Goal: Task Accomplishment & Management: Manage account settings

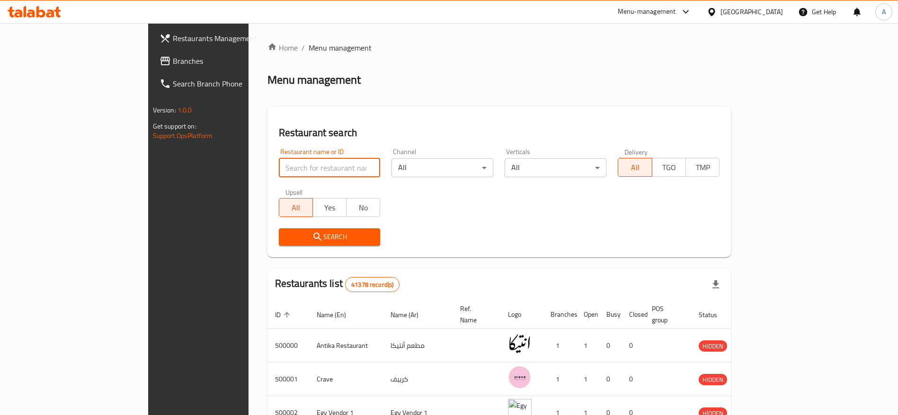
click at [309, 169] on input "search" at bounding box center [330, 168] width 102 height 19
type input "ؤ"
type input "cavello"
click button "Search" at bounding box center [330, 238] width 102 height 18
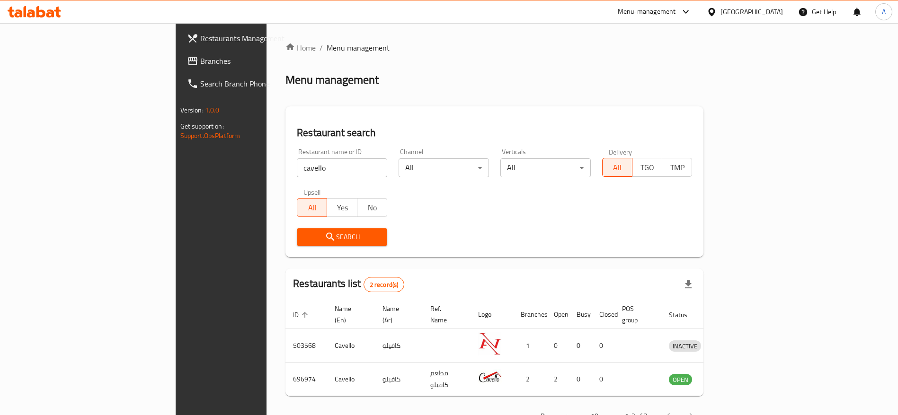
click at [52, 15] on icon at bounding box center [50, 13] width 8 height 8
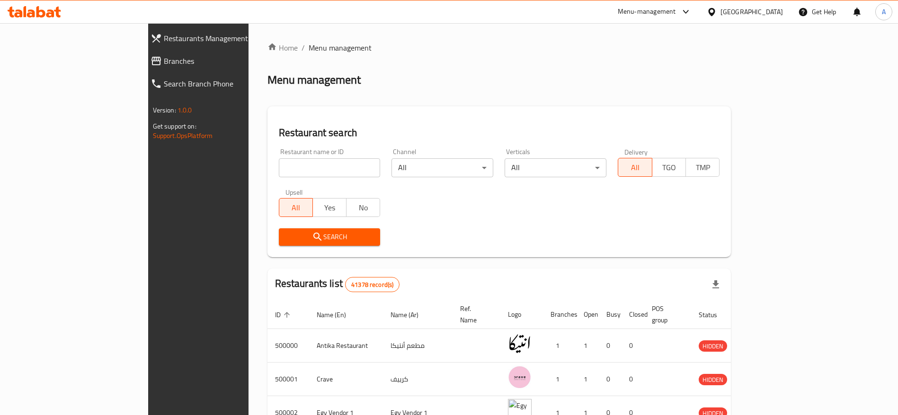
click at [279, 166] on input "search" at bounding box center [330, 168] width 102 height 19
type input "cavello"
click button "Search" at bounding box center [330, 238] width 102 height 18
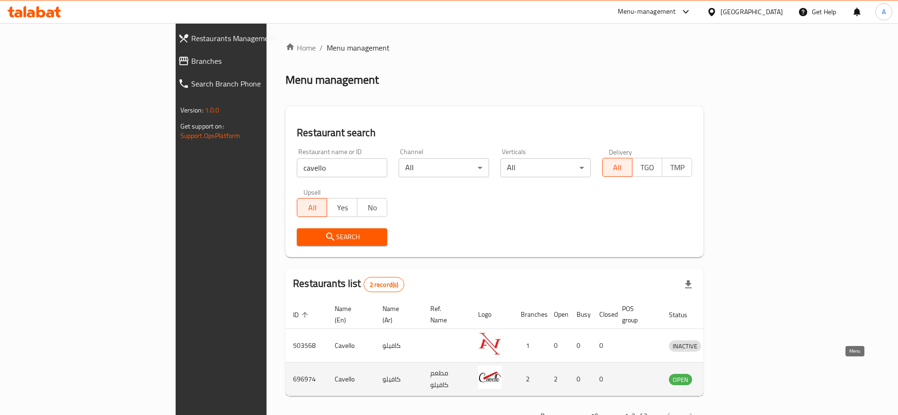
click at [737, 374] on link "enhanced table" at bounding box center [729, 379] width 18 height 11
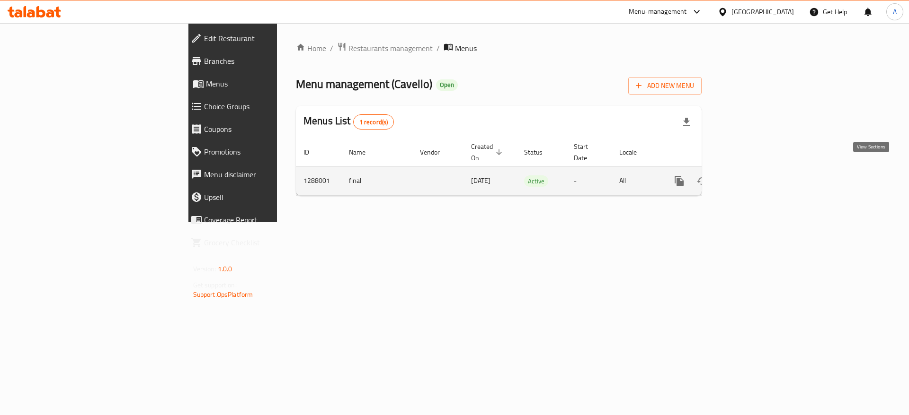
click at [753, 176] on icon "enhanced table" at bounding box center [746, 181] width 11 height 11
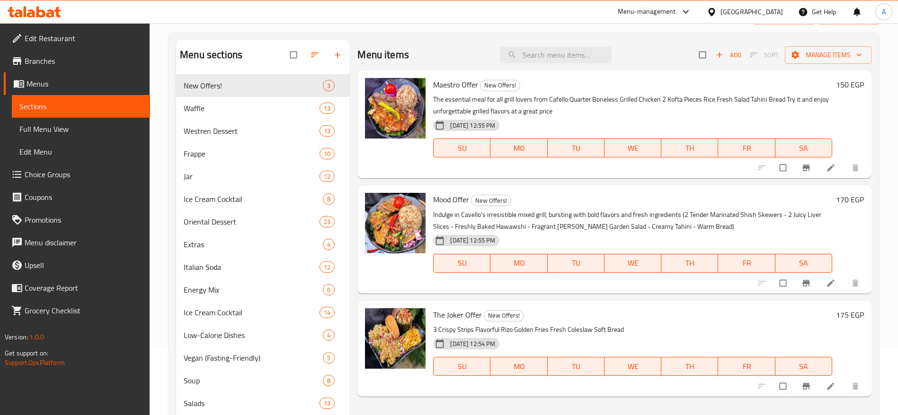
scroll to position [68, 0]
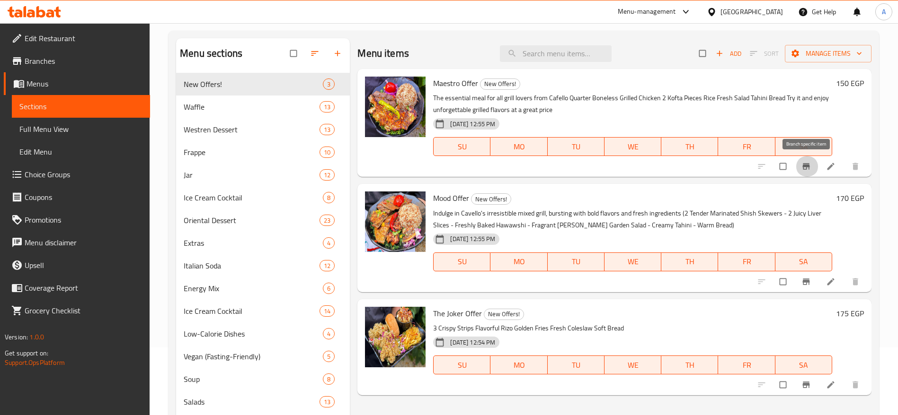
click at [799, 166] on button "Branch-specific-item" at bounding box center [806, 166] width 23 height 21
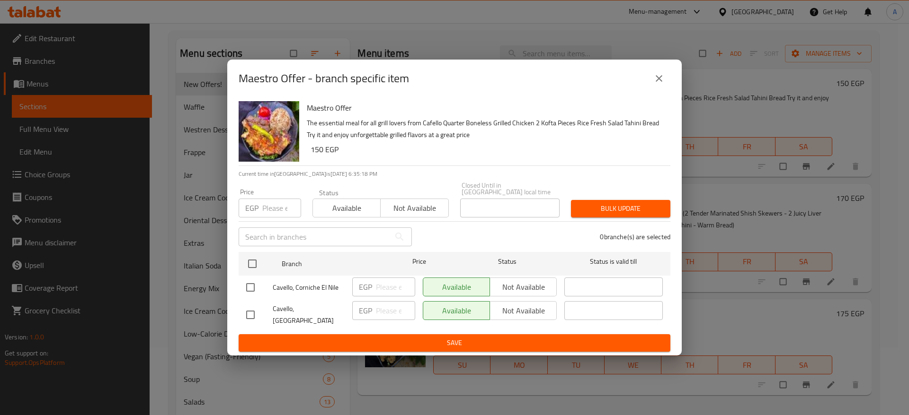
click at [249, 311] on input "checkbox" at bounding box center [250, 315] width 20 height 20
checkbox input "true"
click at [522, 313] on span "Not available" at bounding box center [523, 311] width 59 height 14
click at [608, 212] on span "Bulk update" at bounding box center [620, 209] width 84 height 12
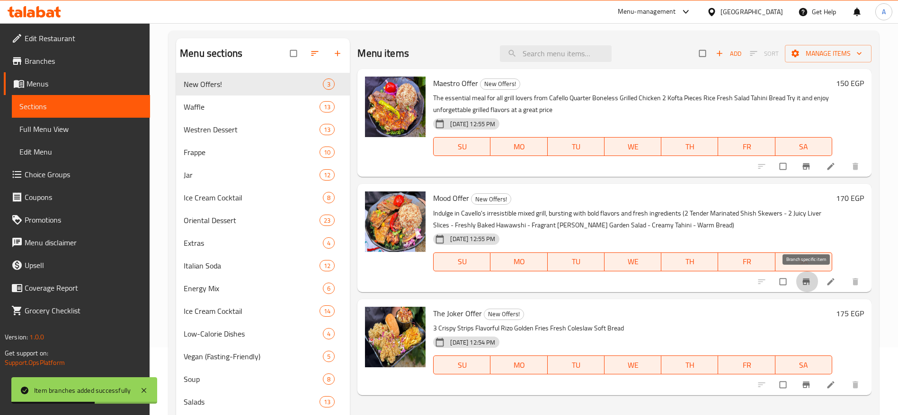
click at [803, 281] on icon "Branch-specific-item" at bounding box center [805, 282] width 7 height 6
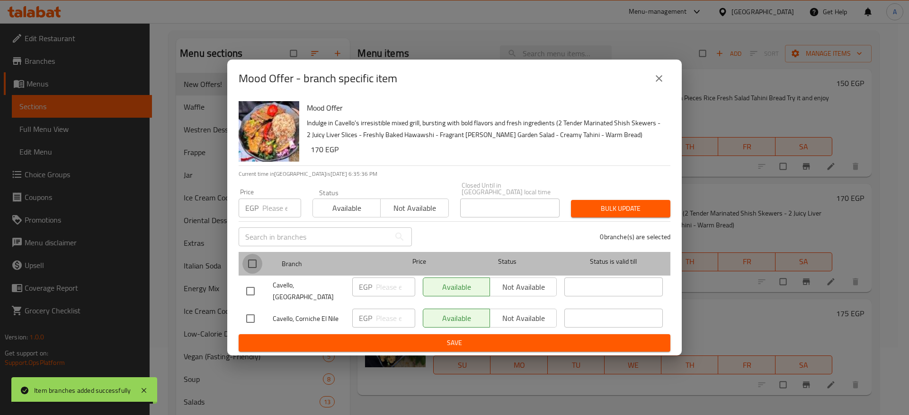
click at [252, 264] on input "checkbox" at bounding box center [252, 264] width 20 height 20
checkbox input "true"
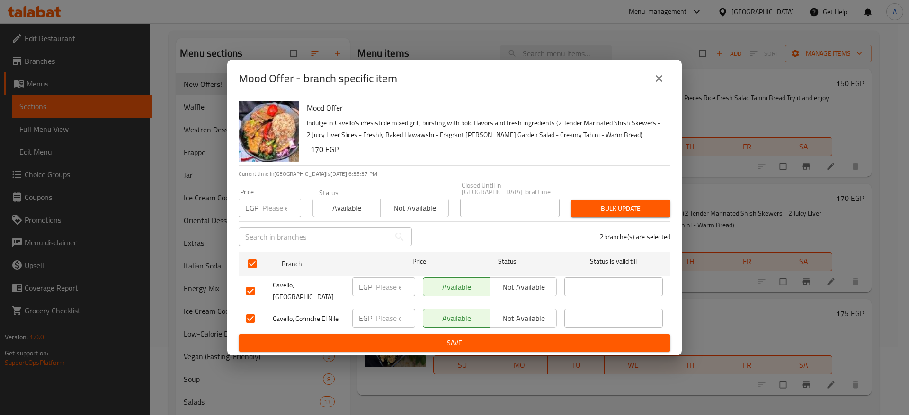
click at [529, 312] on span "Not available" at bounding box center [523, 319] width 59 height 14
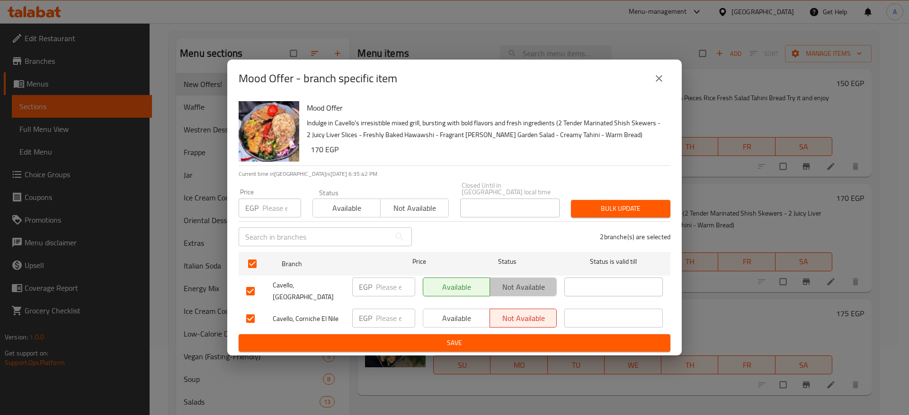
click at [521, 288] on span "Not available" at bounding box center [523, 288] width 59 height 14
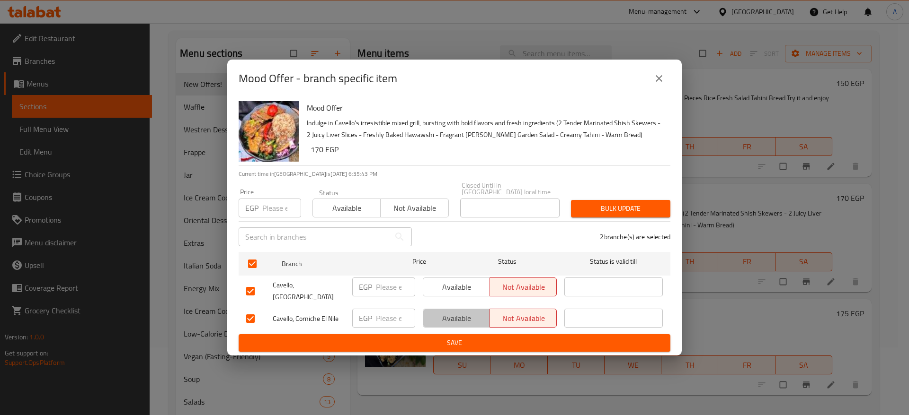
click at [463, 318] on button "Available" at bounding box center [456, 318] width 67 height 19
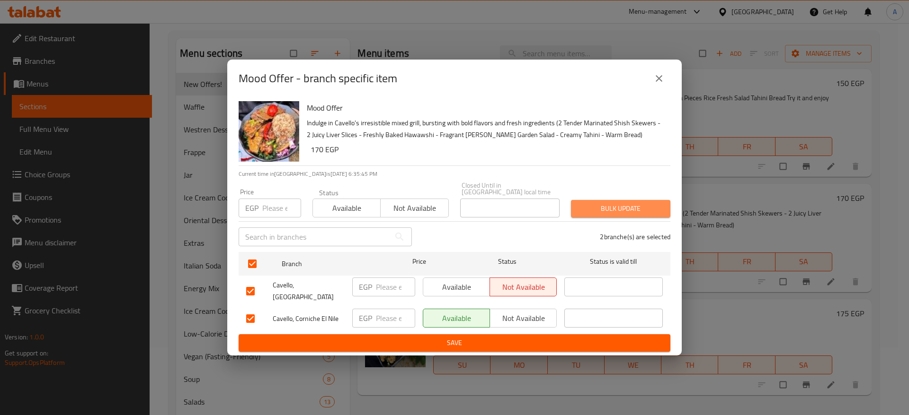
click at [623, 204] on span "Bulk update" at bounding box center [620, 209] width 84 height 12
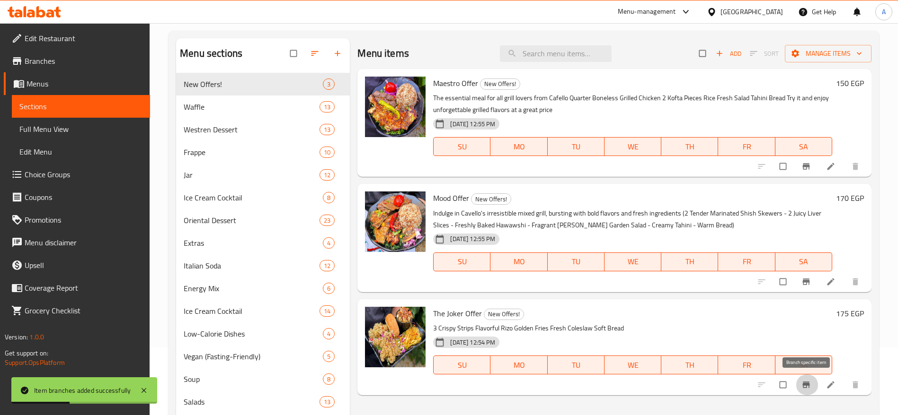
click at [808, 385] on icon "Branch-specific-item" at bounding box center [805, 385] width 7 height 6
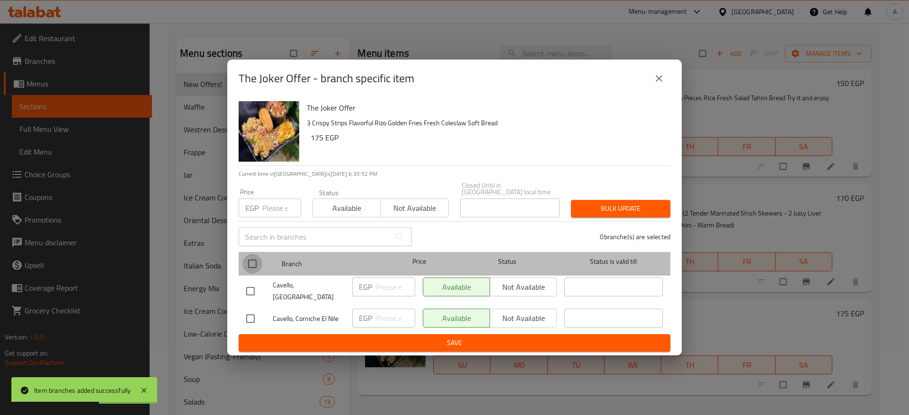
click at [252, 265] on input "checkbox" at bounding box center [252, 264] width 20 height 20
checkbox input "true"
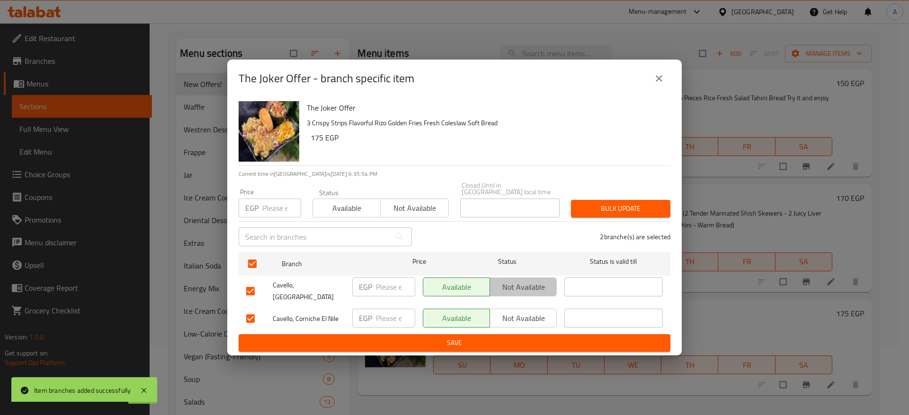
click at [517, 287] on span "Not available" at bounding box center [523, 288] width 59 height 14
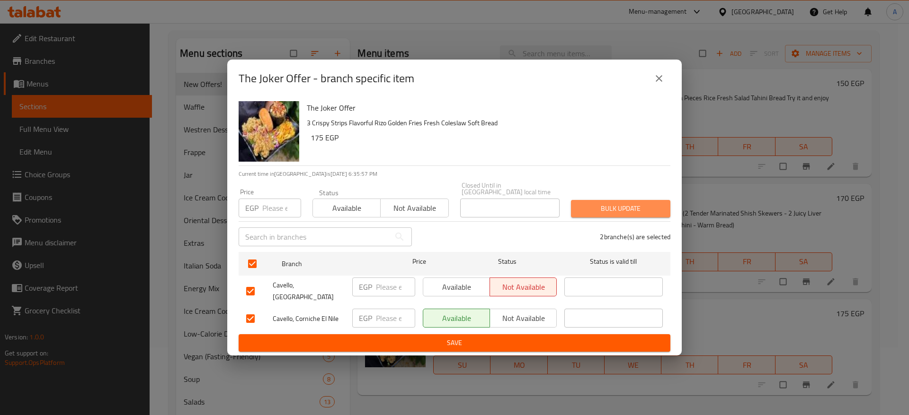
click at [622, 207] on span "Bulk update" at bounding box center [620, 209] width 84 height 12
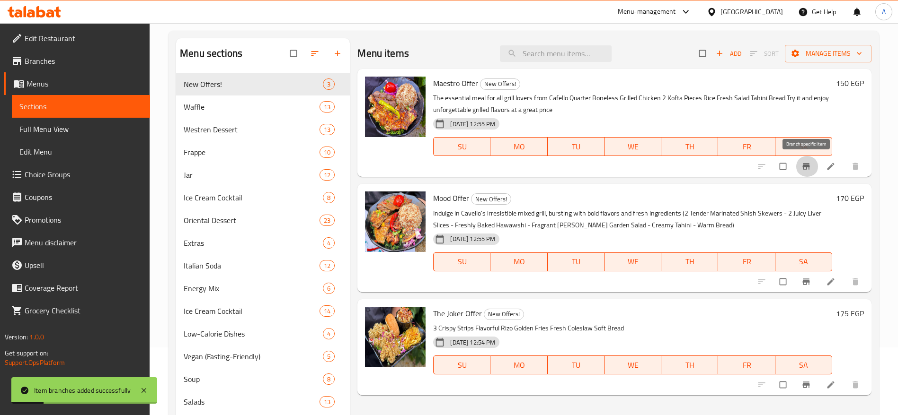
click at [809, 168] on icon "Branch-specific-item" at bounding box center [805, 167] width 7 height 6
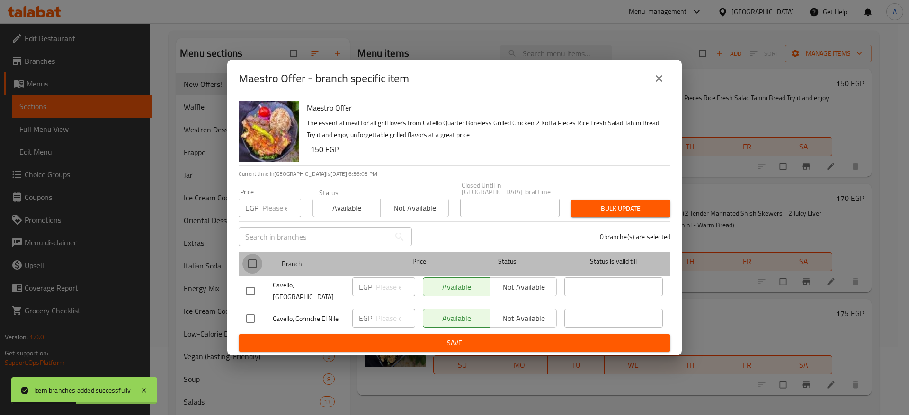
click at [255, 265] on input "checkbox" at bounding box center [252, 264] width 20 height 20
checkbox input "true"
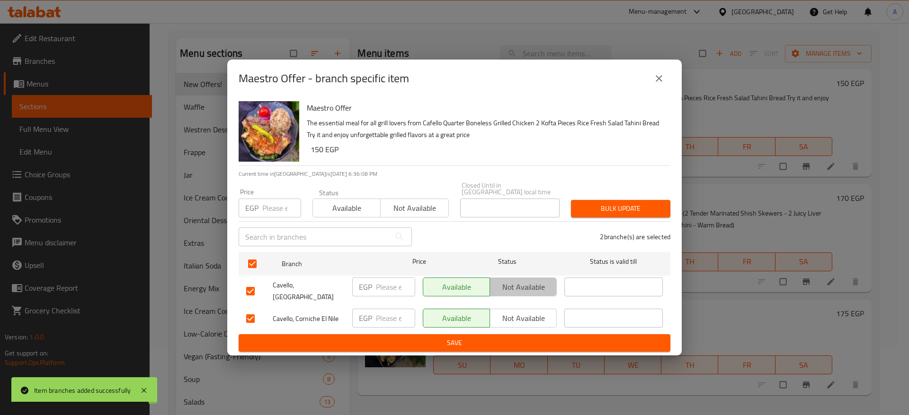
click at [524, 289] on span "Not available" at bounding box center [523, 288] width 59 height 14
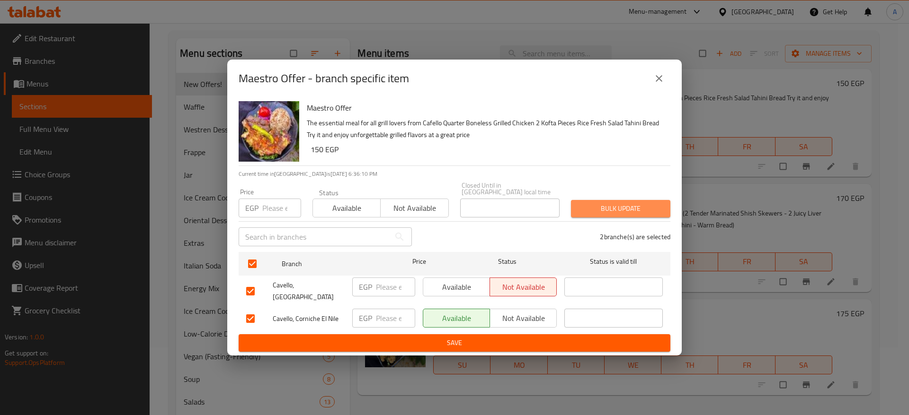
click at [596, 207] on span "Bulk update" at bounding box center [620, 209] width 84 height 12
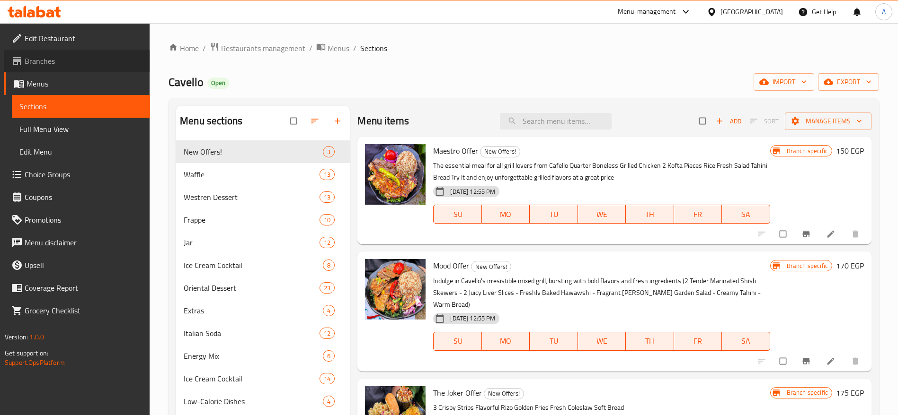
click at [36, 61] on span "Branches" at bounding box center [84, 60] width 118 height 11
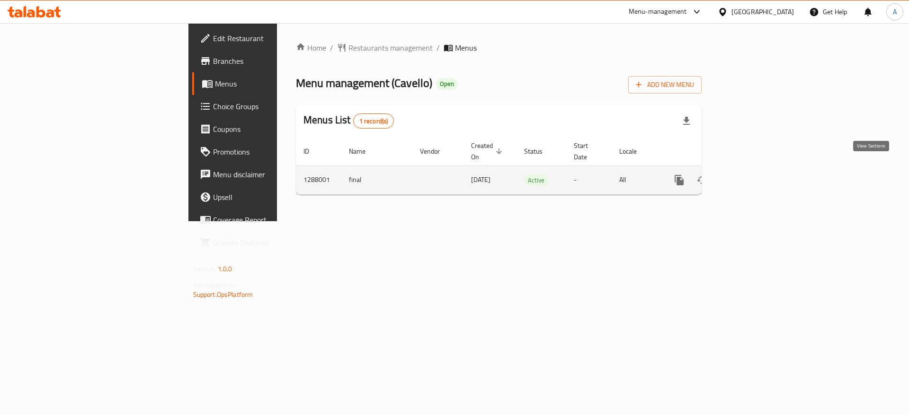
click at [753, 175] on icon "enhanced table" at bounding box center [746, 180] width 11 height 11
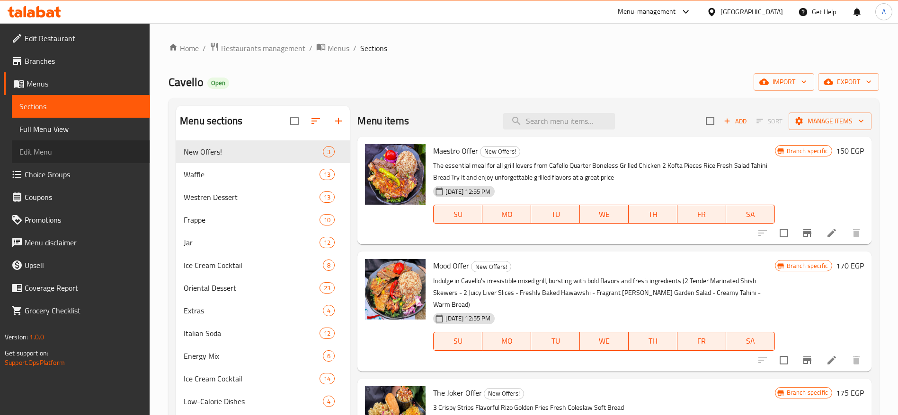
click at [48, 149] on span "Edit Menu" at bounding box center [80, 151] width 123 height 11
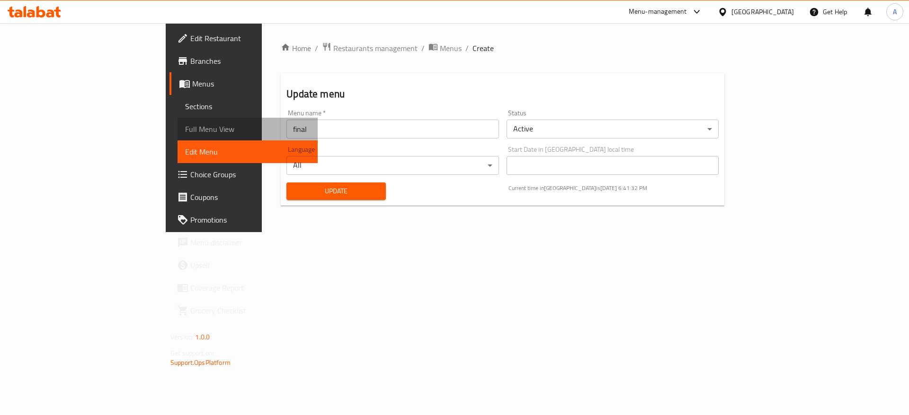
click at [185, 129] on span "Full Menu View" at bounding box center [247, 129] width 125 height 11
click at [192, 87] on span "Menus" at bounding box center [251, 83] width 118 height 11
